Goal: Navigation & Orientation: Find specific page/section

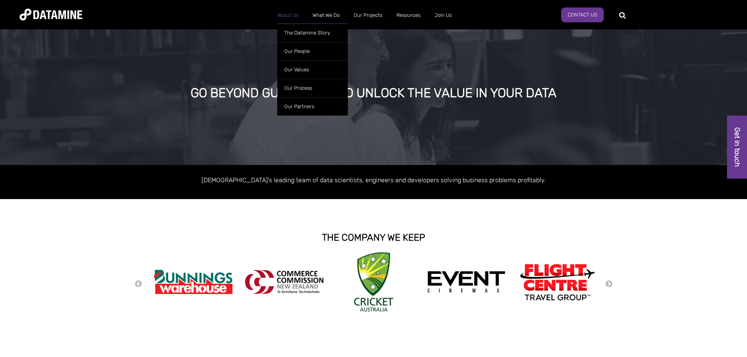
click at [293, 13] on link "About Us" at bounding box center [287, 15] width 35 height 20
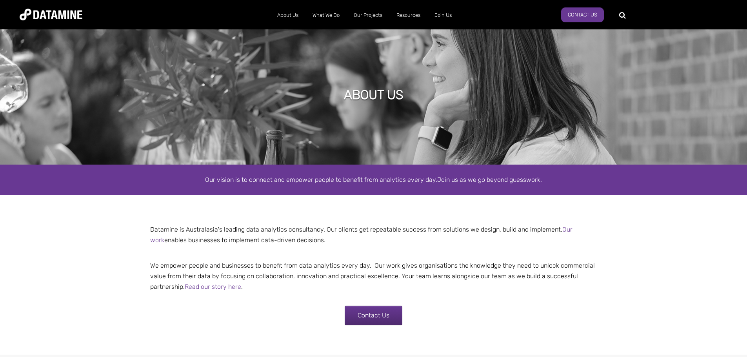
click at [299, 48] on div "ABOUT US" at bounding box center [373, 95] width 747 height 137
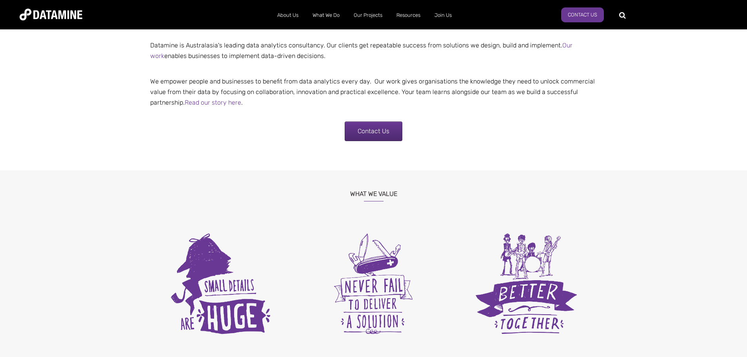
scroll to position [78, 0]
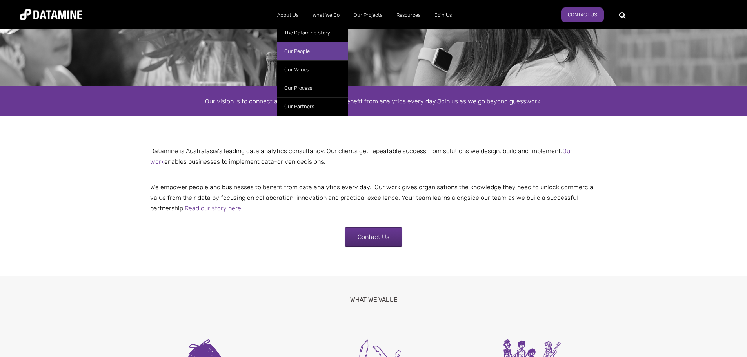
click at [295, 51] on link "Our People" at bounding box center [312, 51] width 71 height 18
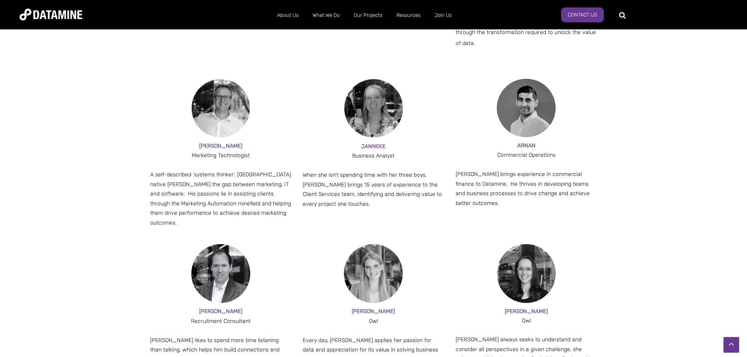
scroll to position [706, 0]
